Goal: Task Accomplishment & Management: Complete application form

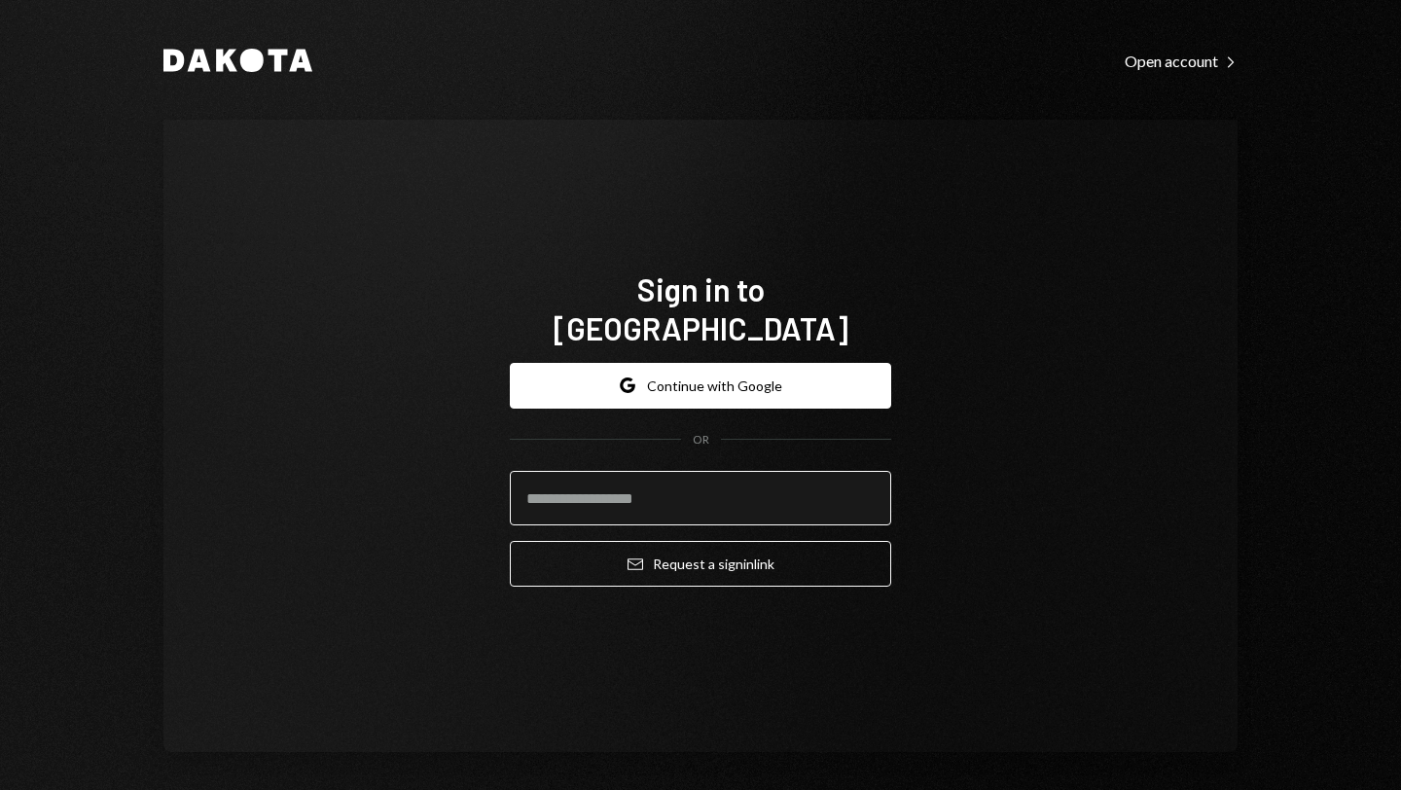
click at [651, 484] on input "email" at bounding box center [700, 498] width 381 height 54
type input "**********"
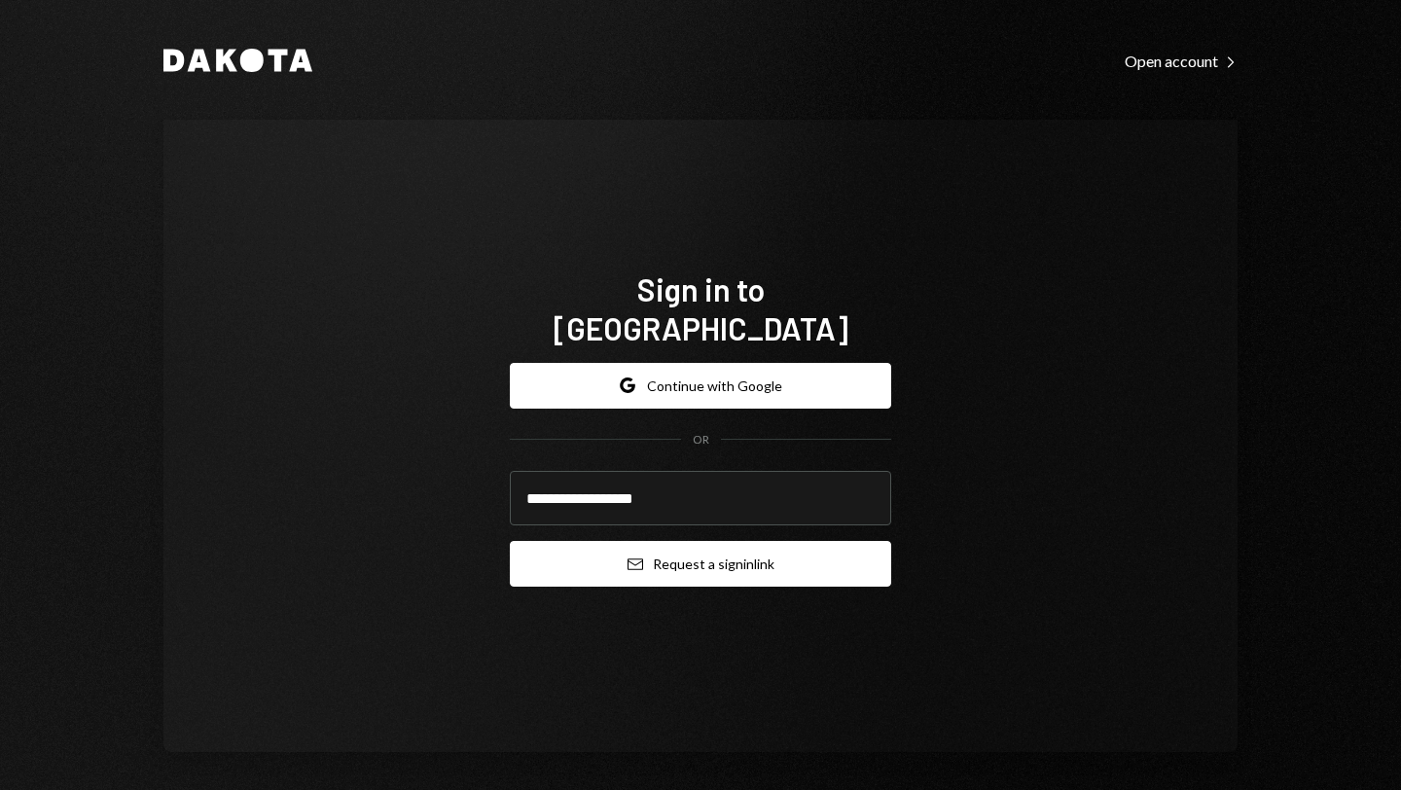
click at [701, 547] on button "Email Request a sign in link" at bounding box center [700, 564] width 381 height 46
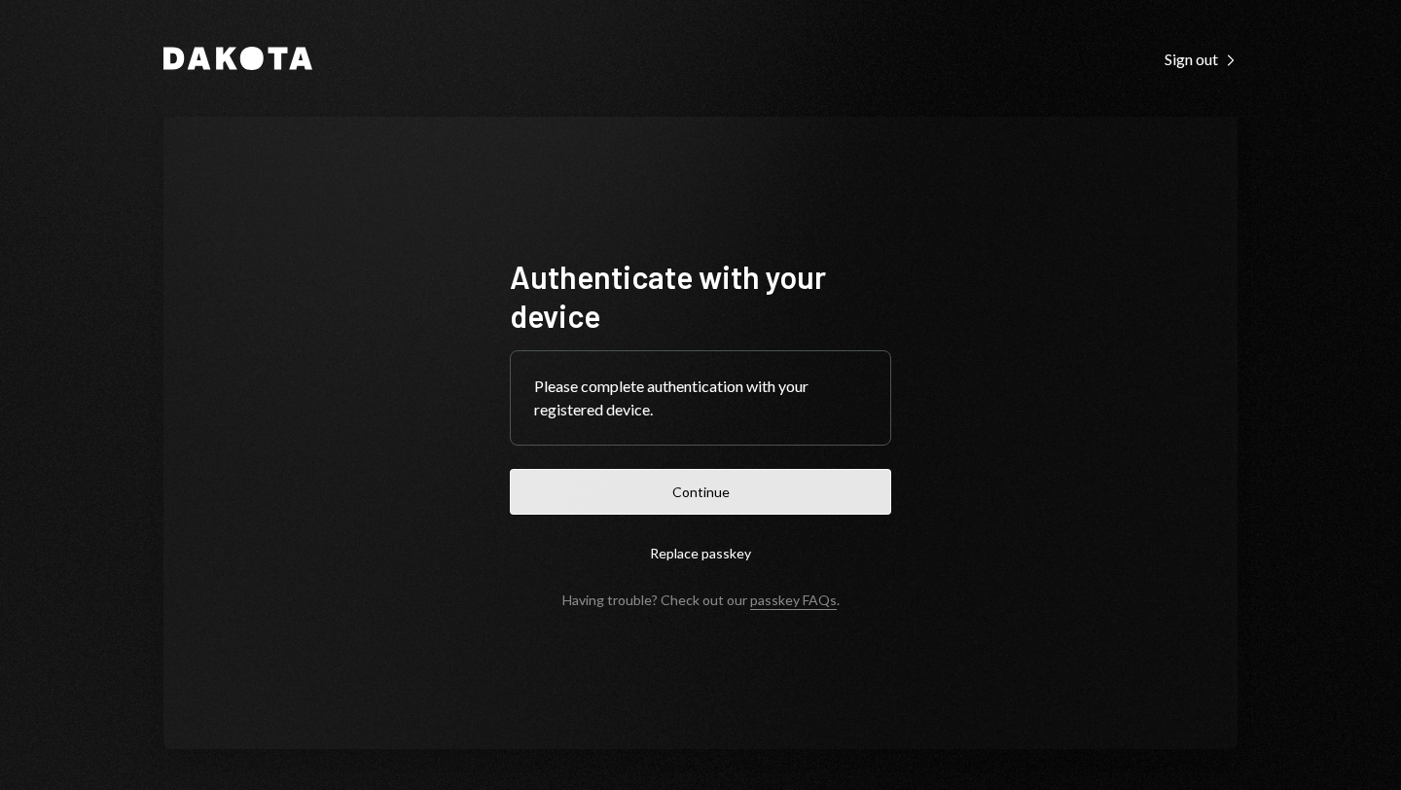
click at [730, 497] on button "Continue" at bounding box center [700, 492] width 381 height 46
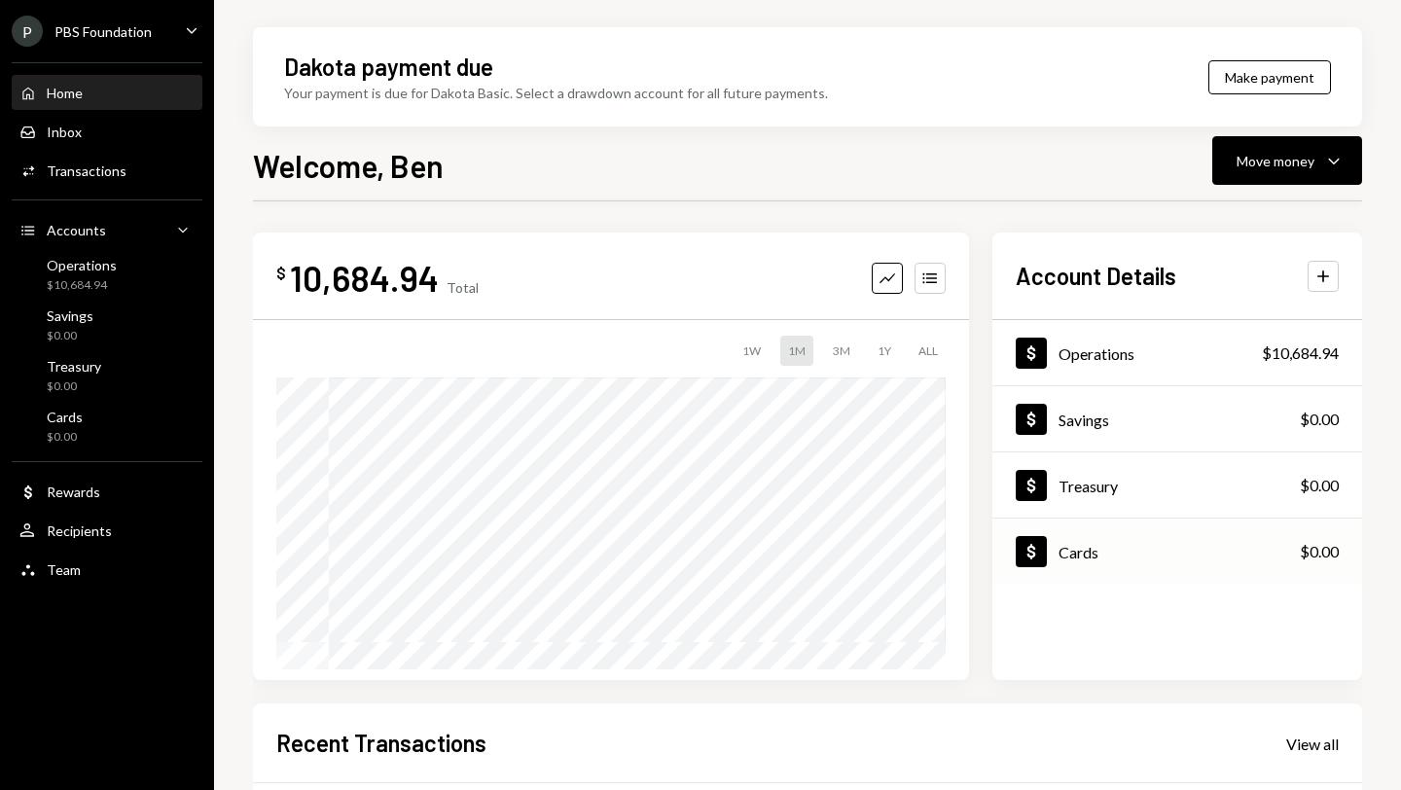
scroll to position [382, 0]
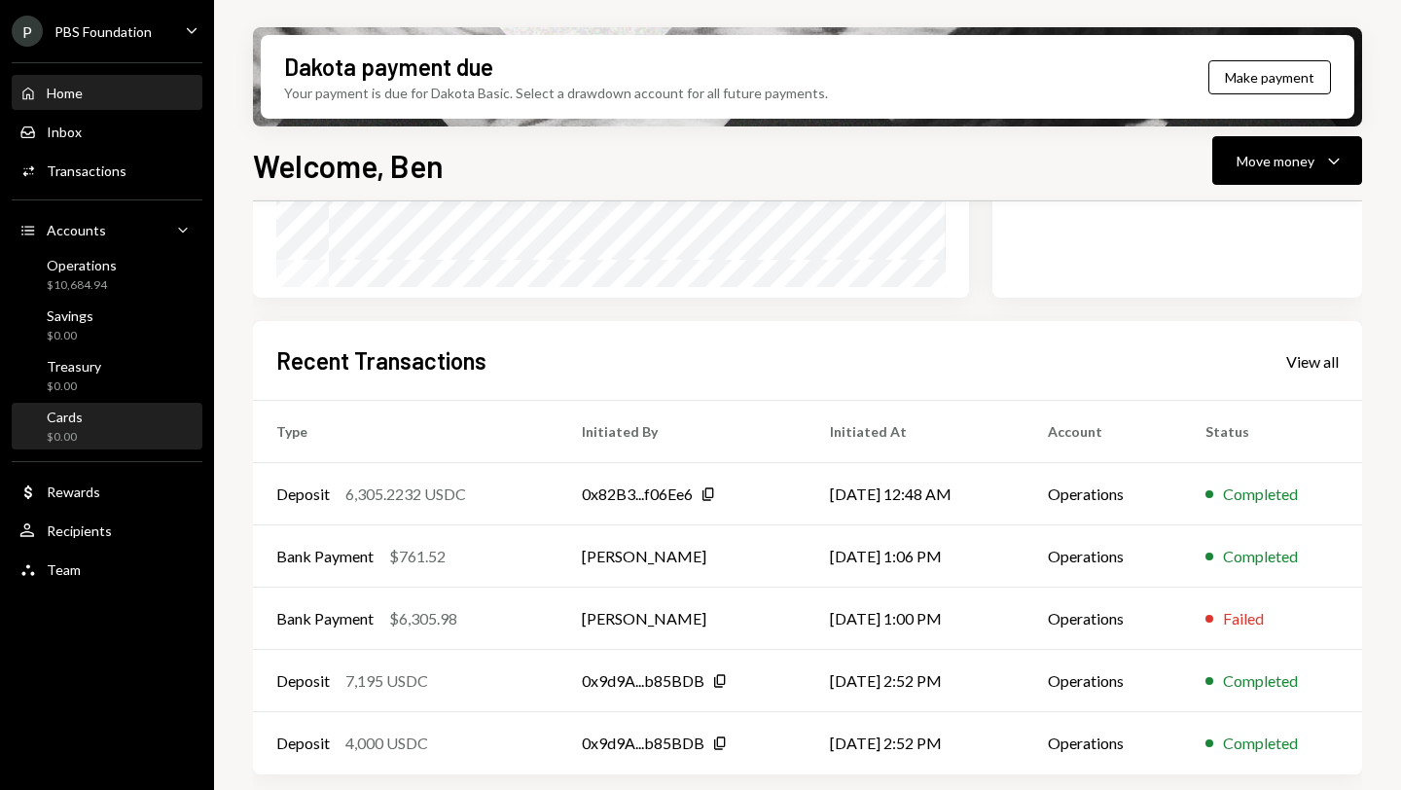
click at [104, 427] on div "Cards $0.00" at bounding box center [106, 427] width 175 height 37
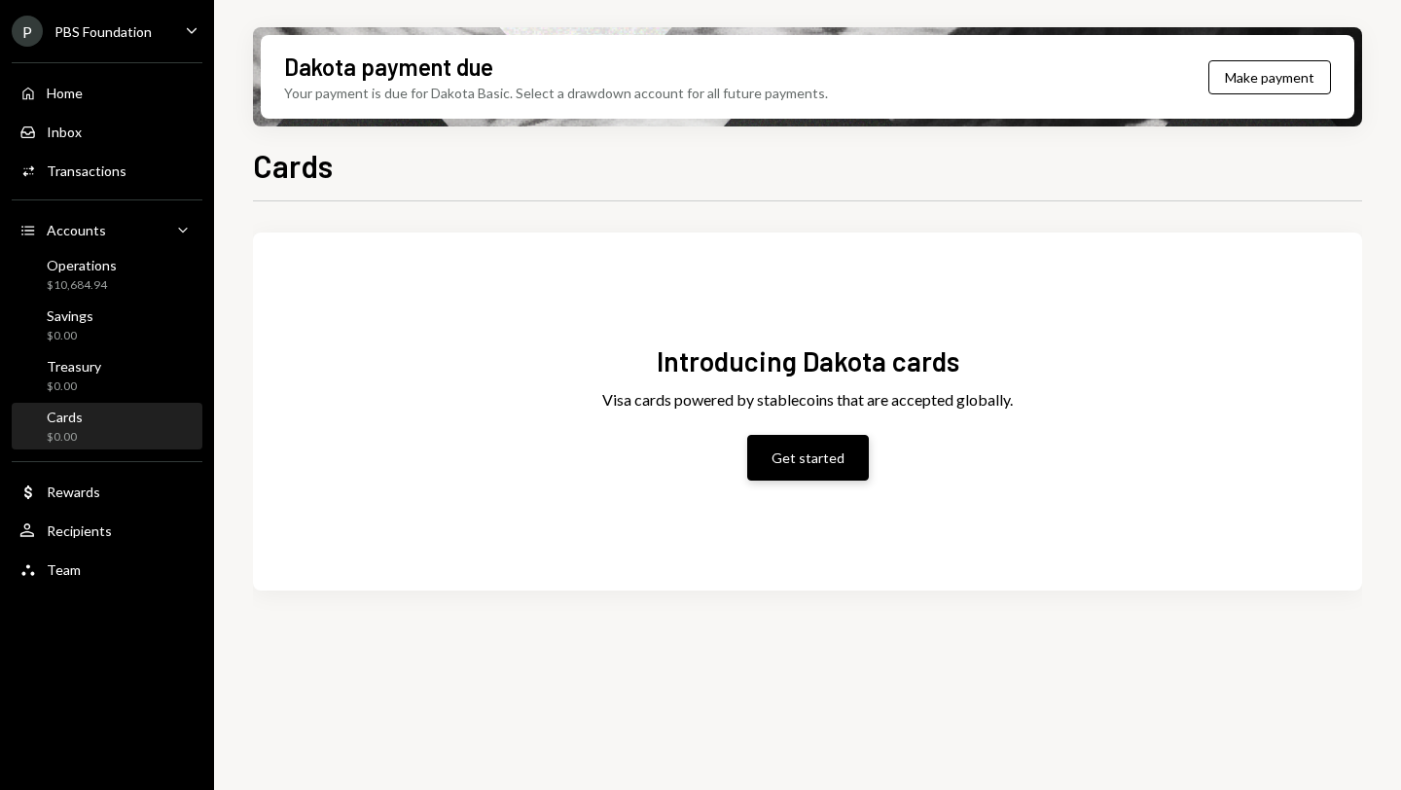
click at [819, 449] on button "Get started" at bounding box center [808, 458] width 122 height 46
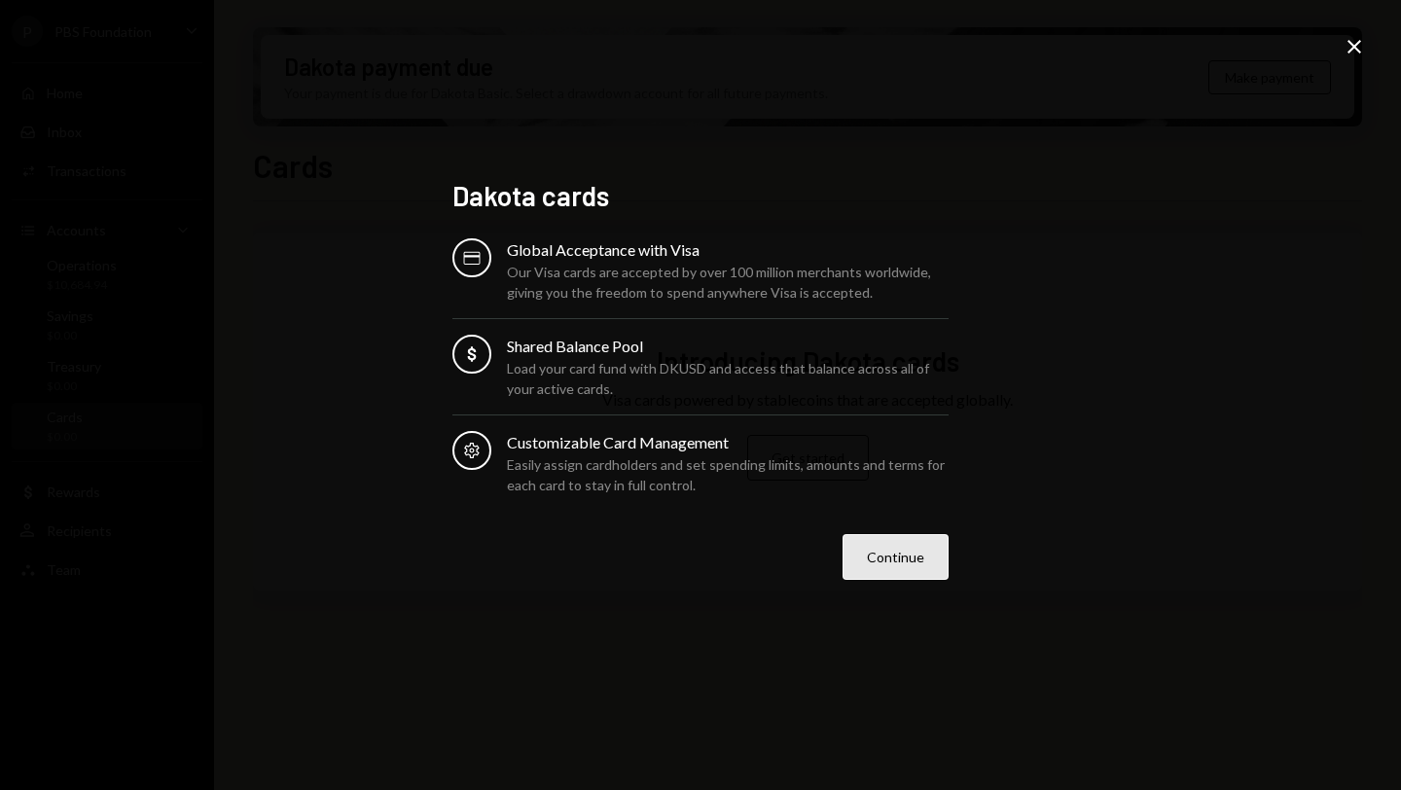
click at [894, 564] on button "Continue" at bounding box center [895, 557] width 106 height 46
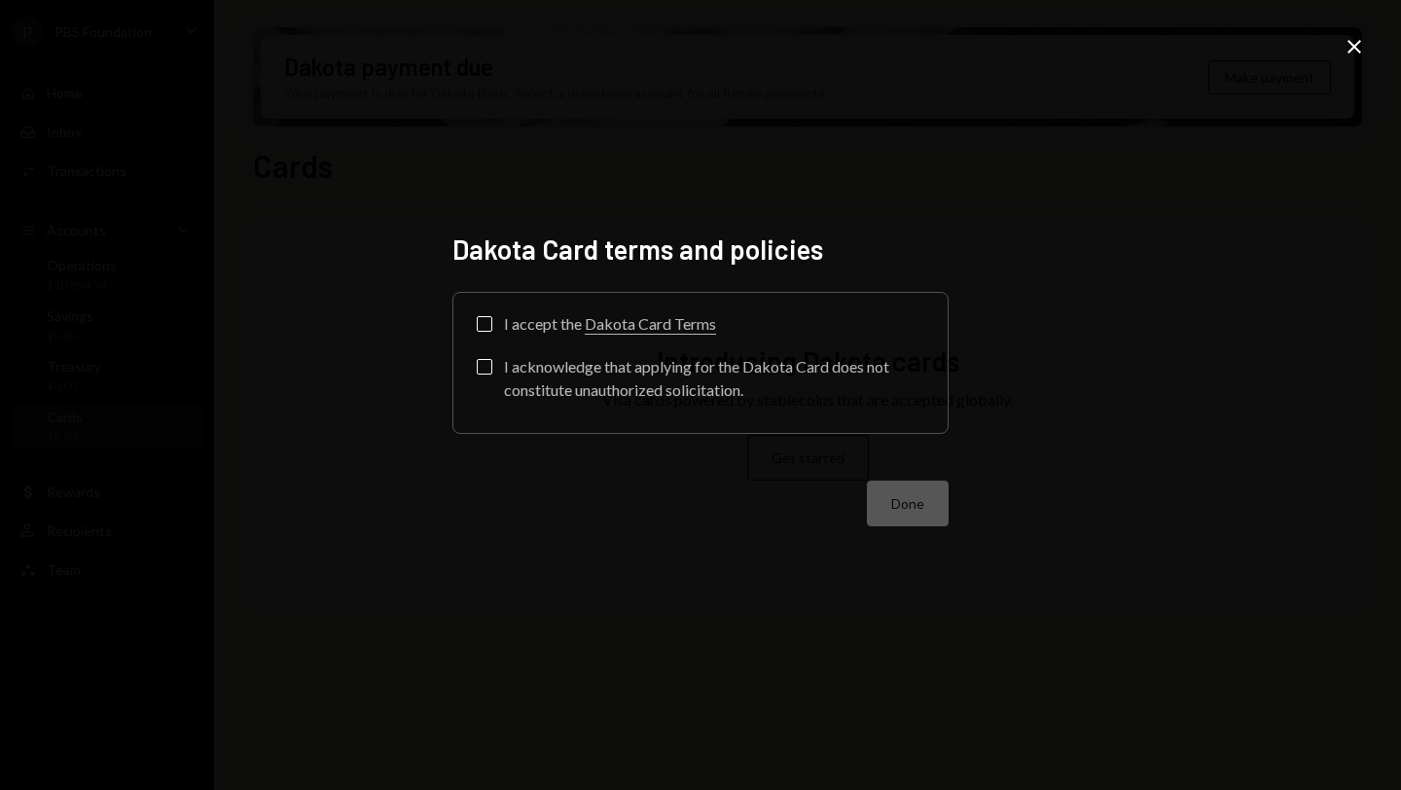
click at [481, 324] on button "I accept the Dakota Card Terms" at bounding box center [485, 324] width 16 height 16
click at [478, 364] on button "I acknowledge that applying for the Dakota Card does not constitute unauthorize…" at bounding box center [485, 367] width 16 height 16
click at [897, 511] on button "Done" at bounding box center [908, 504] width 82 height 46
